Goal: Check status

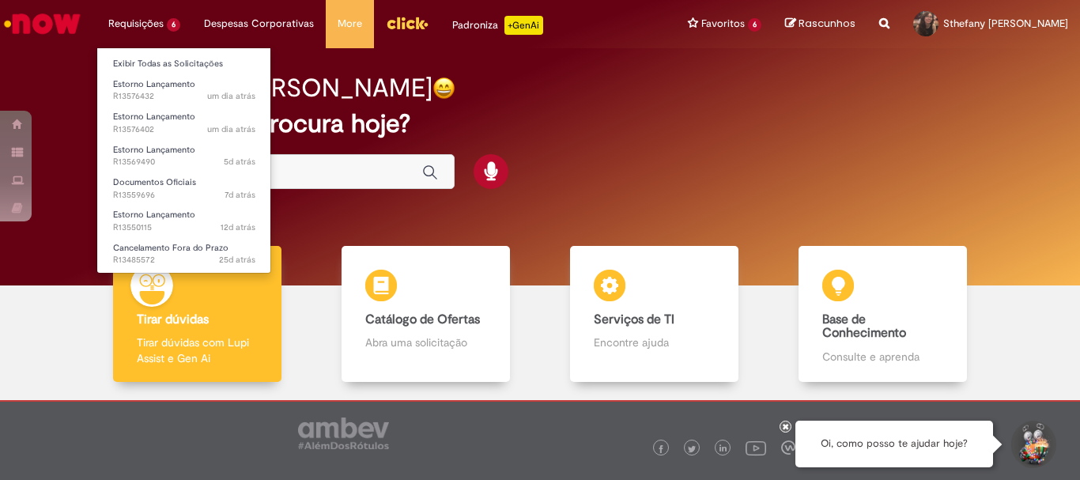
click at [168, 28] on li "Requisições 6 Exibir Todas as Solicitações Estorno Lançamento um dia atrás um d…" at bounding box center [144, 23] width 96 height 47
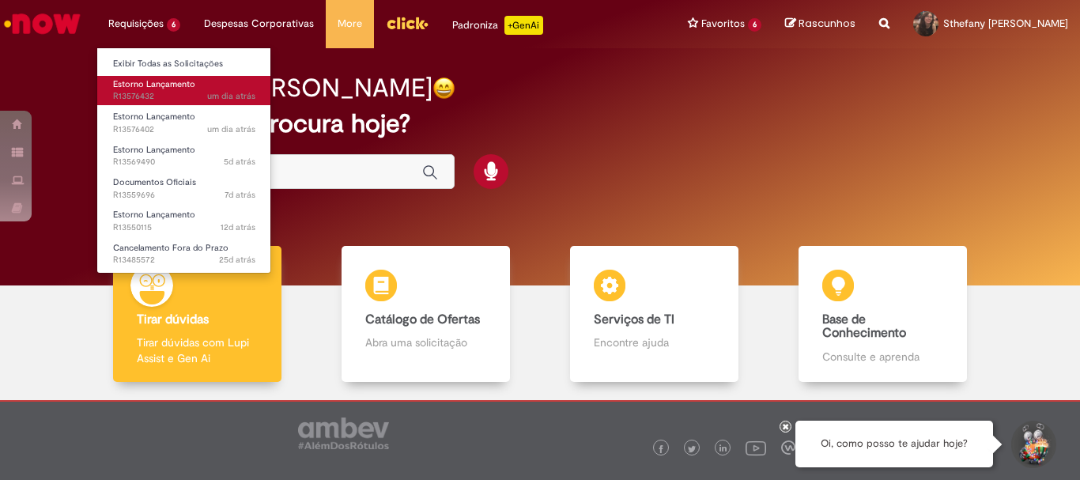
click at [168, 92] on span "um dia atrás um dia atrás R13576432" at bounding box center [184, 96] width 142 height 13
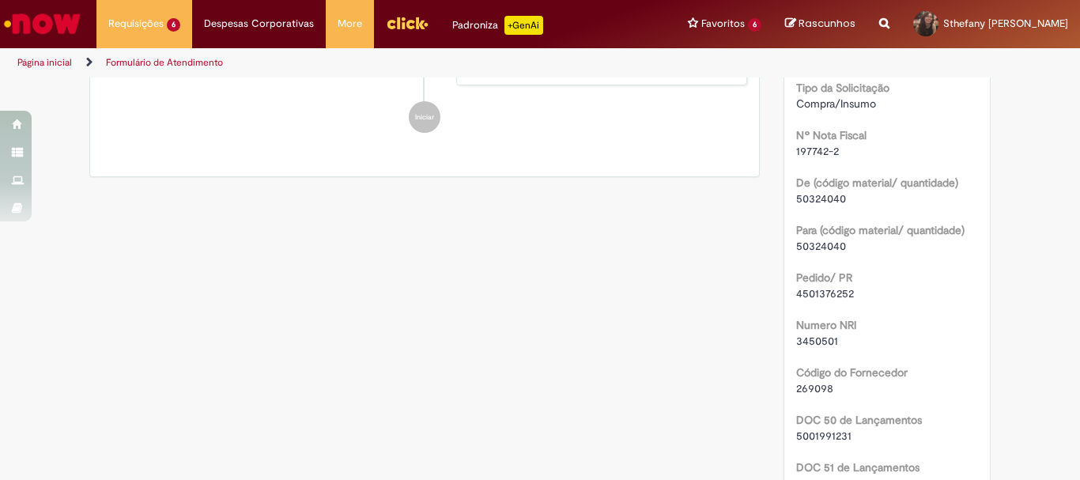
scroll to position [119, 0]
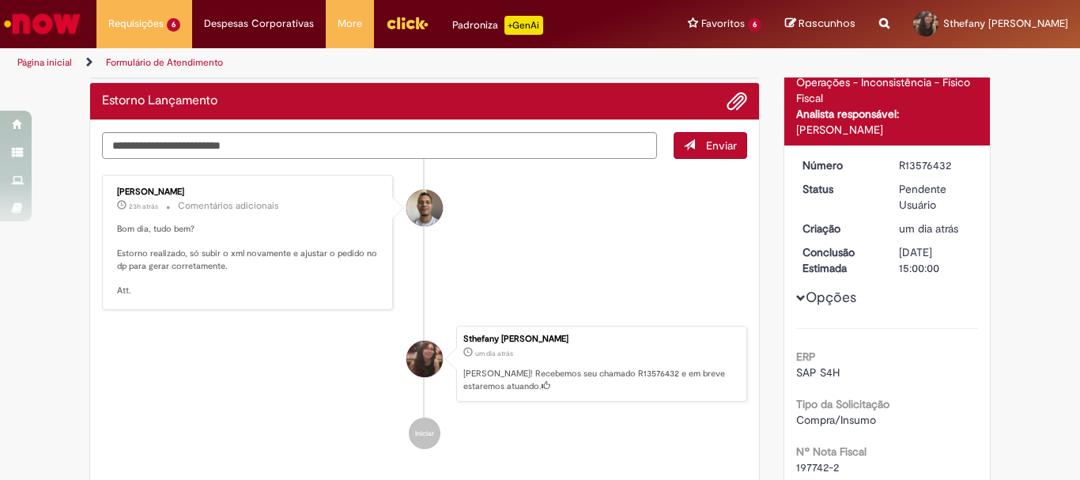
click at [668, 286] on li "[PERSON_NAME] 23h atrás 23 horas atrás Comentários adicionais Bom dia, tudo bem…" at bounding box center [424, 242] width 645 height 135
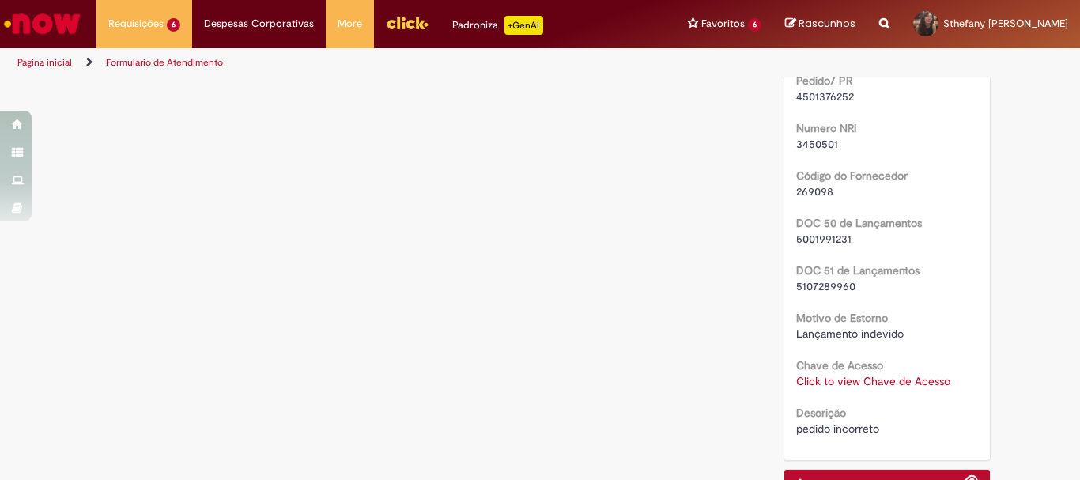
scroll to position [752, 0]
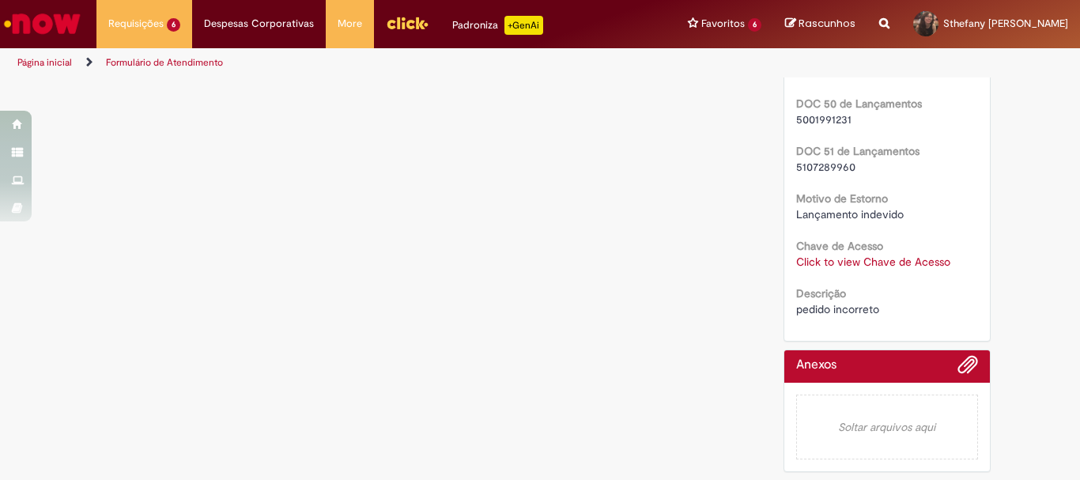
click at [827, 268] on link "Click to view Chave de Acesso" at bounding box center [873, 262] width 154 height 14
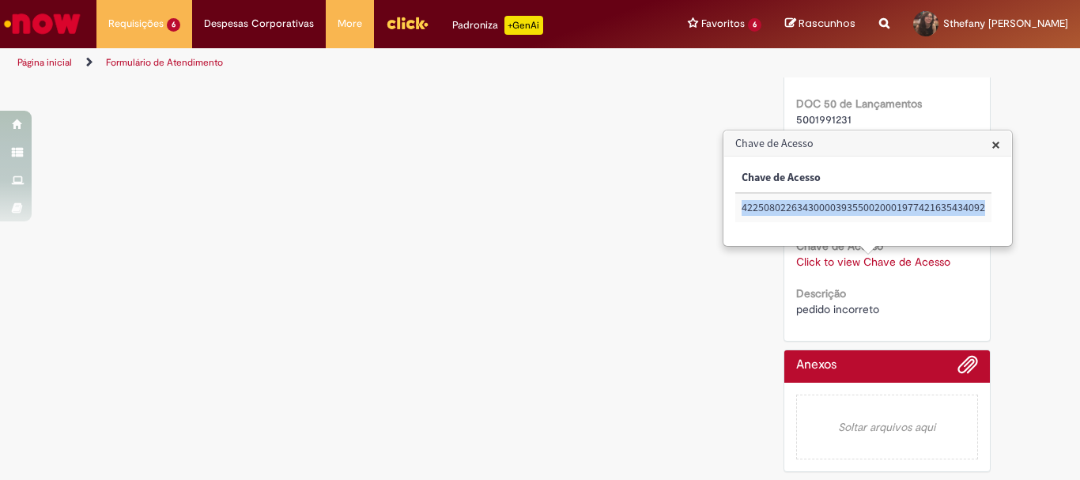
drag, startPoint x: 742, startPoint y: 206, endPoint x: 992, endPoint y: 208, distance: 249.9
click at [992, 208] on table "Chave de Acesso 42250802263430000393550020001977421635434092" at bounding box center [864, 193] width 256 height 59
copy td "42250802263430000393550020001977421635434092"
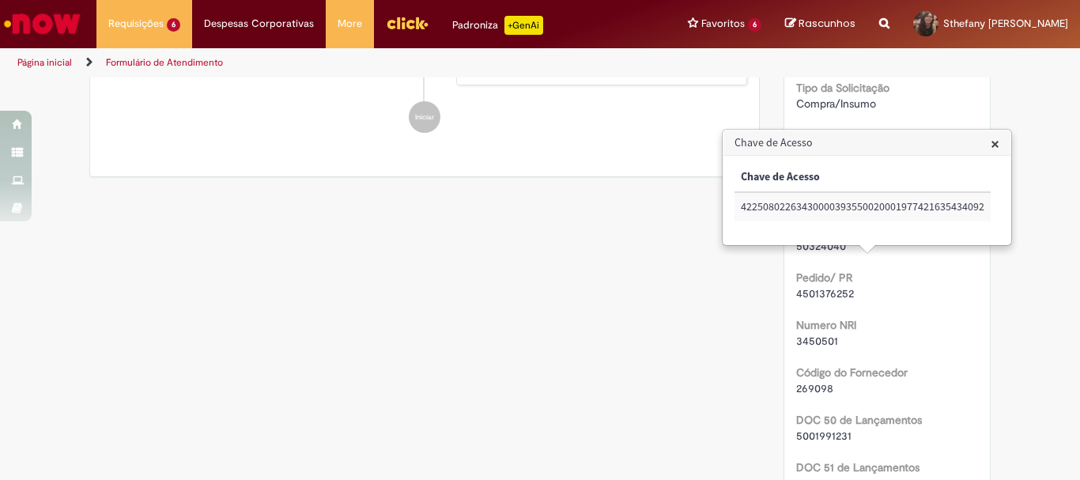
drag, startPoint x: 994, startPoint y: 137, endPoint x: 865, endPoint y: 168, distance: 132.7
click at [994, 138] on span "×" at bounding box center [995, 143] width 9 height 21
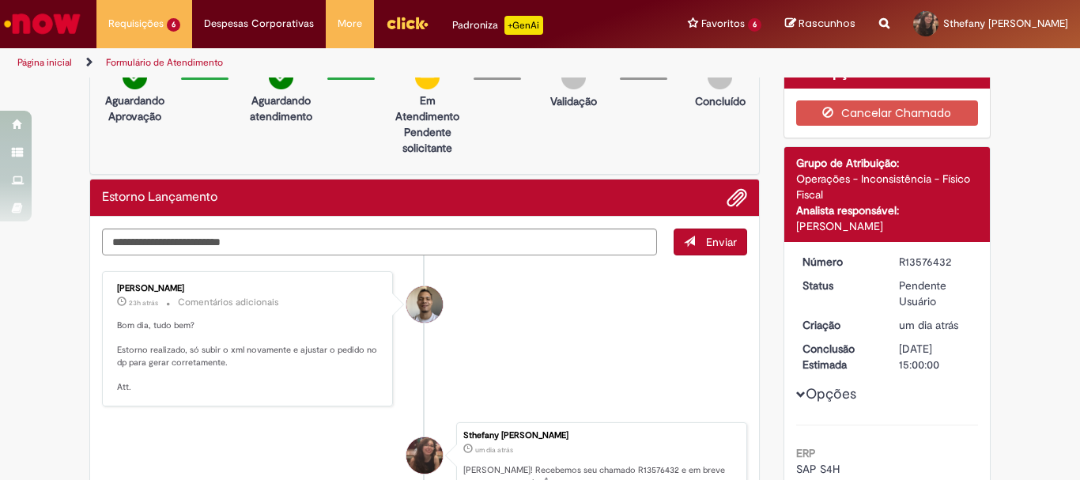
scroll to position [0, 0]
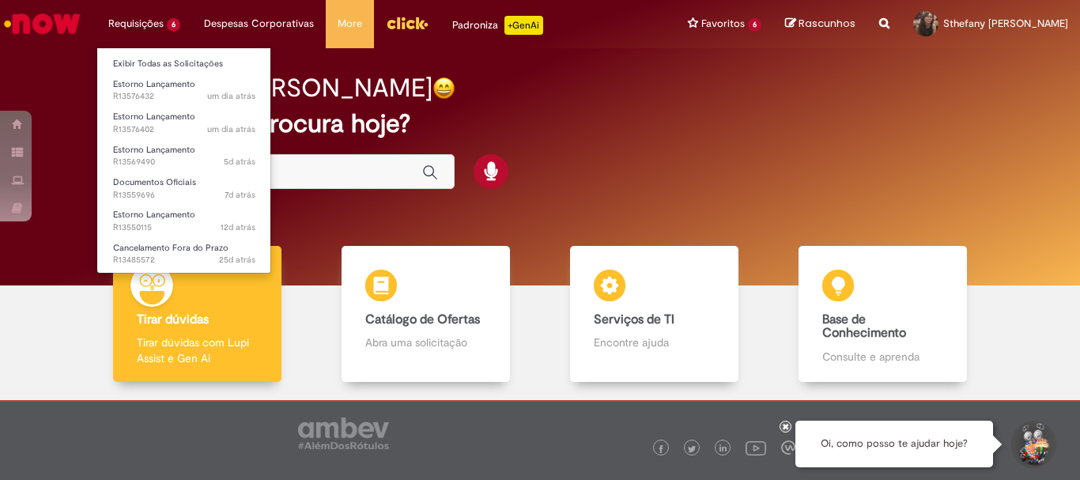
click at [129, 23] on li "Requisições 6 Exibir Todas as Solicitações Estorno Lançamento um dia atrás um d…" at bounding box center [144, 23] width 96 height 47
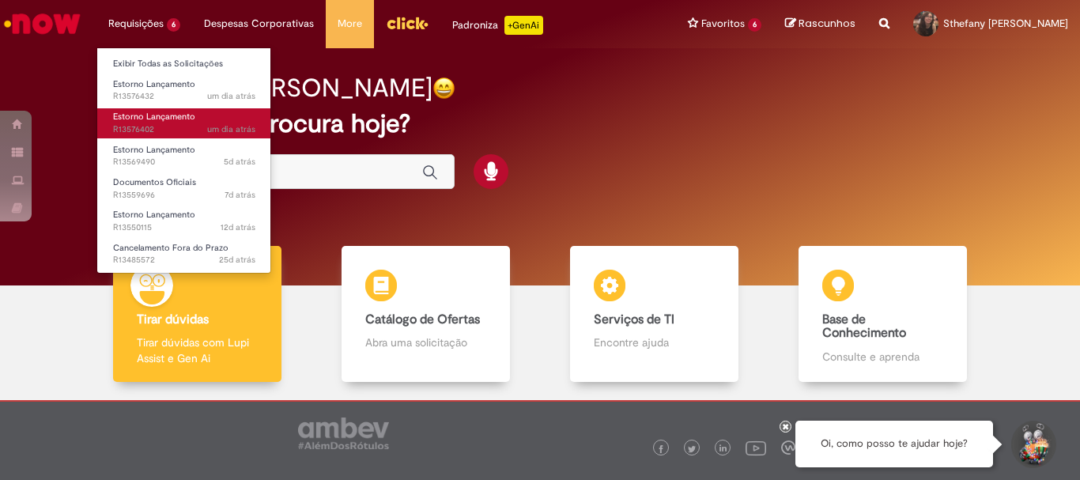
click at [207, 125] on span "um dia atrás um dia atrás R13576402" at bounding box center [184, 129] width 142 height 13
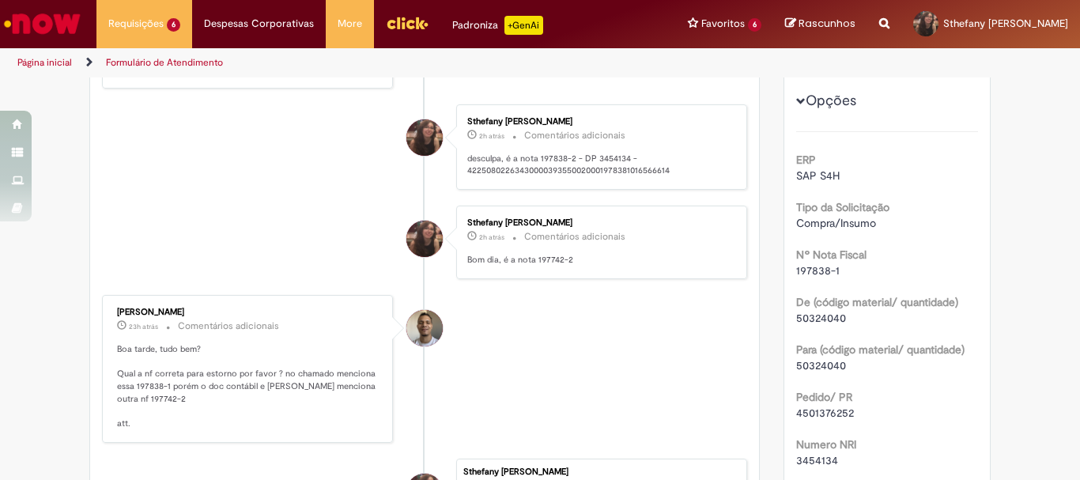
scroll to position [237, 0]
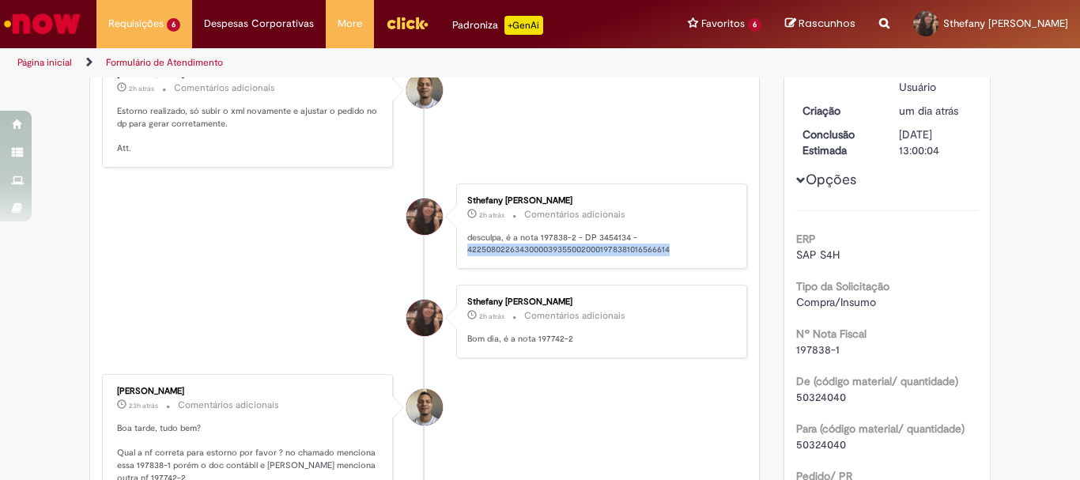
drag, startPoint x: 669, startPoint y: 248, endPoint x: 463, endPoint y: 251, distance: 205.7
click at [467, 251] on p "desculpa, é a nota 197838-2 - DP 3454134 - 422508022634300003935500200019783810…" at bounding box center [598, 244] width 263 height 25
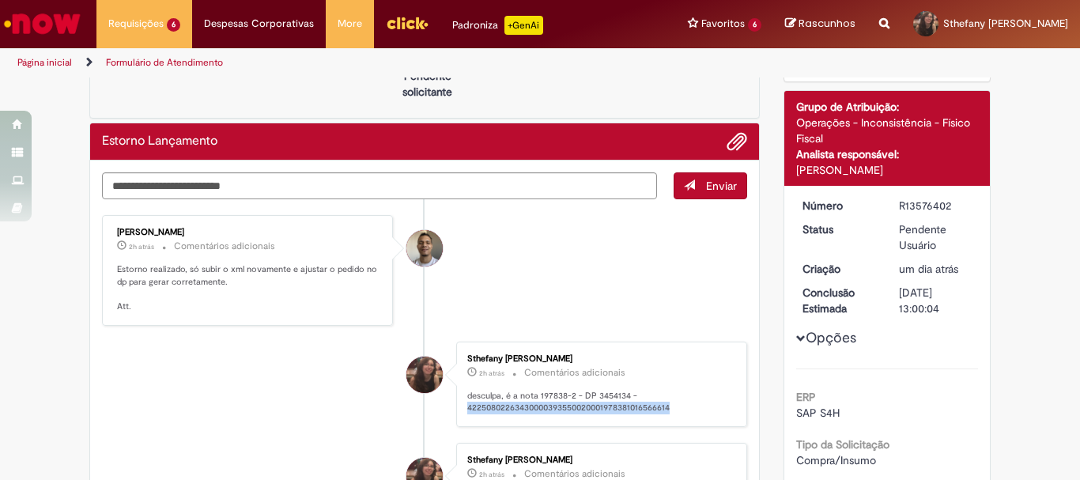
scroll to position [158, 0]
